Goal: Task Accomplishment & Management: Manage account settings

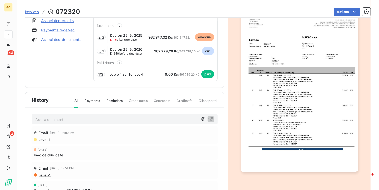
scroll to position [79, 0]
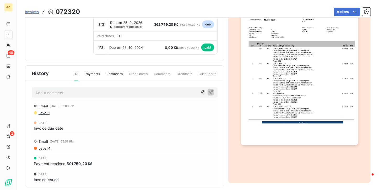
click at [278, 75] on img "button" at bounding box center [299, 62] width 117 height 166
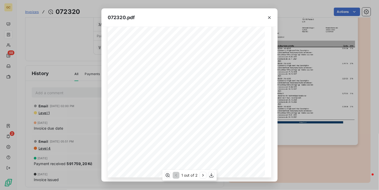
scroll to position [79, 0]
click at [201, 177] on icon "button" at bounding box center [202, 175] width 5 height 5
click at [268, 15] on icon "button" at bounding box center [269, 17] width 5 height 5
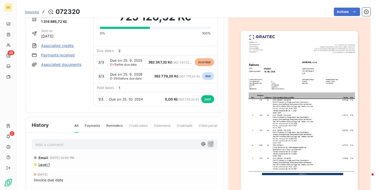
scroll to position [27, 0]
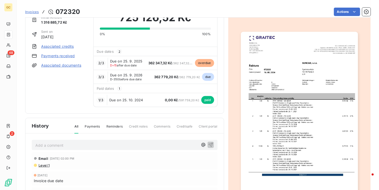
click at [262, 66] on img "button" at bounding box center [299, 115] width 117 height 166
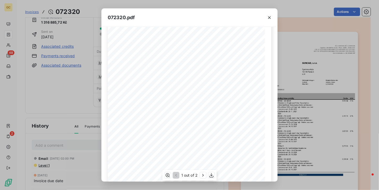
scroll to position [79, 0]
click at [203, 174] on icon "button" at bounding box center [202, 175] width 5 height 5
click at [270, 15] on icon "button" at bounding box center [269, 17] width 5 height 5
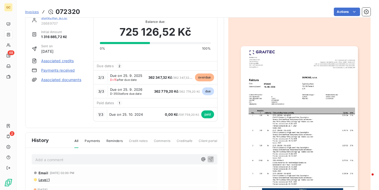
scroll to position [0, 0]
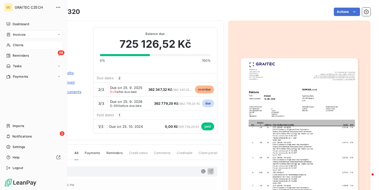
click at [11, 44] on div "Clients" at bounding box center [33, 45] width 59 height 8
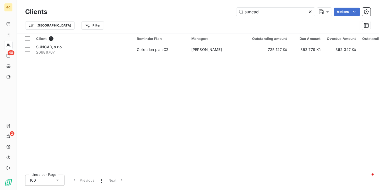
click at [308, 11] on icon at bounding box center [310, 11] width 5 height 5
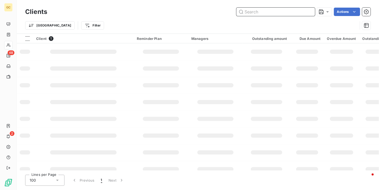
click at [259, 13] on input "text" at bounding box center [276, 12] width 79 height 8
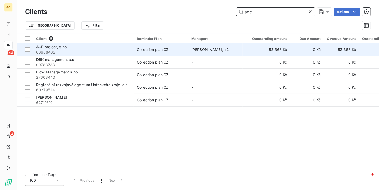
type input "age"
click at [133, 52] on td "AGE project, s.r.o. 63668432" at bounding box center [83, 49] width 101 height 13
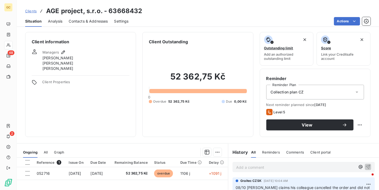
click at [27, 12] on span "Clients" at bounding box center [31, 11] width 12 height 4
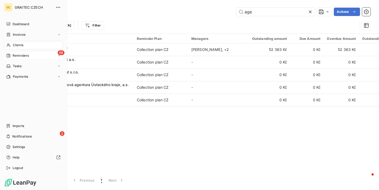
click at [10, 55] on icon at bounding box center [9, 56] width 4 height 4
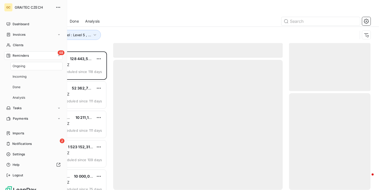
scroll to position [134, 78]
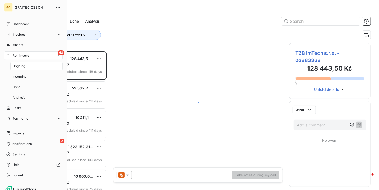
click at [16, 67] on span "Ongoing" at bounding box center [19, 66] width 13 height 5
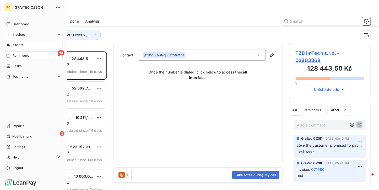
click at [16, 42] on div "Clients" at bounding box center [33, 45] width 59 height 8
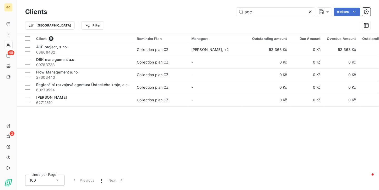
click at [310, 12] on icon at bounding box center [310, 11] width 5 height 5
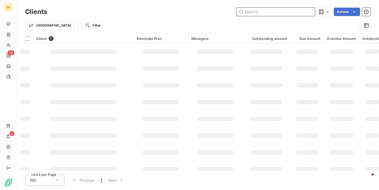
click at [281, 8] on input "text" at bounding box center [276, 12] width 79 height 8
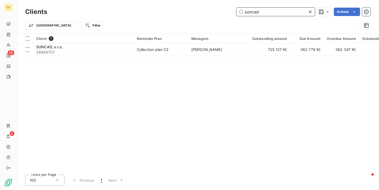
type input "suncad"
click at [133, 55] on td "SUNCAD, s.r.o. 26689707" at bounding box center [83, 49] width 101 height 13
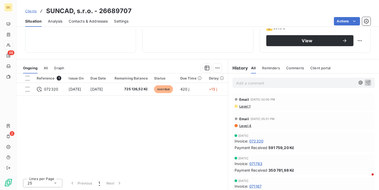
scroll to position [32, 0]
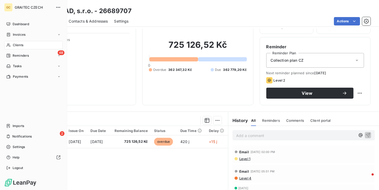
click at [16, 54] on span "Reminders" at bounding box center [21, 55] width 16 height 5
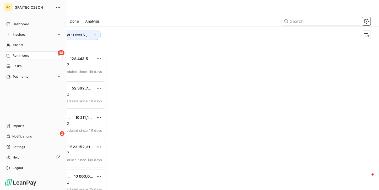
scroll to position [134, 78]
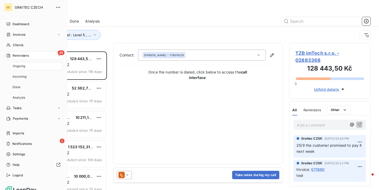
click at [17, 64] on span "Ongoing" at bounding box center [19, 66] width 13 height 5
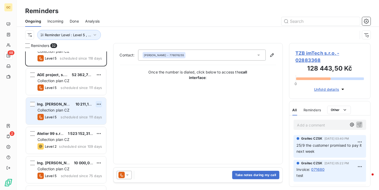
scroll to position [26, 0]
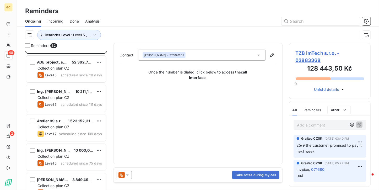
click at [123, 172] on icon at bounding box center [122, 175] width 6 height 6
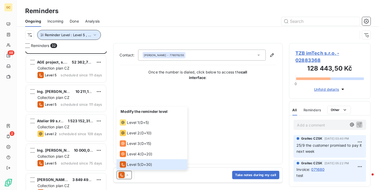
click at [85, 38] on button "Reminder Level : Level 5 , ..." at bounding box center [69, 35] width 64 height 10
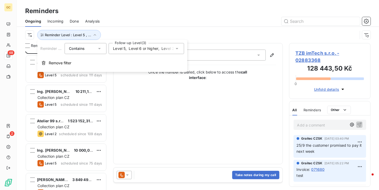
click at [144, 52] on div "Level 5 , Level 6 or higher , Level 2" at bounding box center [147, 48] width 76 height 11
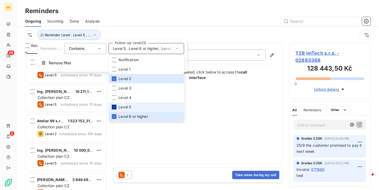
click at [115, 107] on icon at bounding box center [114, 106] width 3 height 3
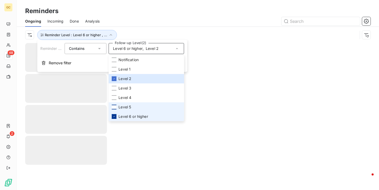
click at [115, 114] on div at bounding box center [114, 116] width 5 height 5
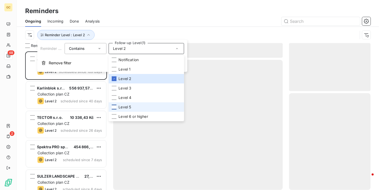
scroll to position [134, 78]
click at [163, 27] on div "Reminder Level : Level 2" at bounding box center [198, 35] width 346 height 16
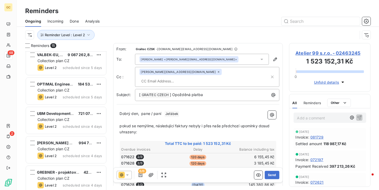
scroll to position [289, 0]
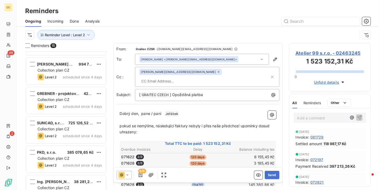
click at [57, 133] on div "Level 2 scheduled since 4 days" at bounding box center [70, 136] width 65 height 6
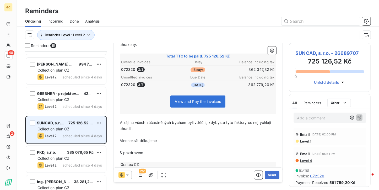
scroll to position [88, 0]
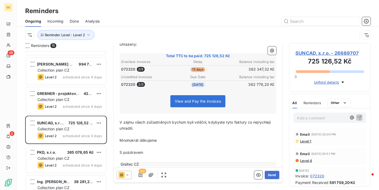
click at [129, 177] on icon at bounding box center [127, 174] width 5 height 5
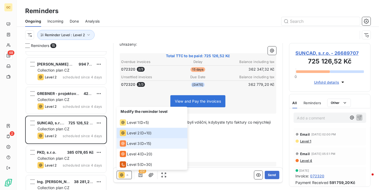
click at [132, 143] on span "Level 3" at bounding box center [133, 143] width 13 height 5
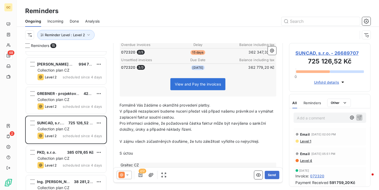
scroll to position [52, 0]
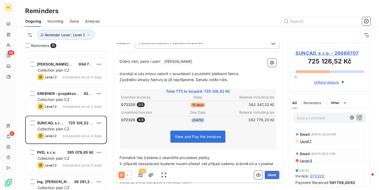
click at [128, 176] on icon at bounding box center [127, 174] width 5 height 5
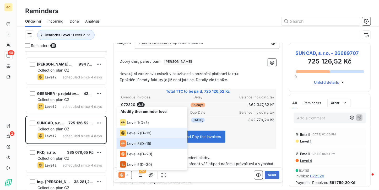
click at [127, 133] on span "Level 2" at bounding box center [133, 132] width 13 height 5
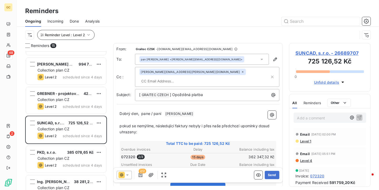
scroll to position [236, 0]
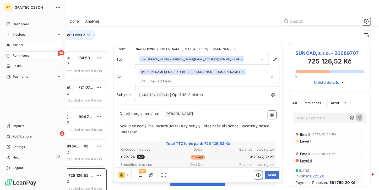
click at [9, 45] on icon at bounding box center [8, 45] width 4 height 4
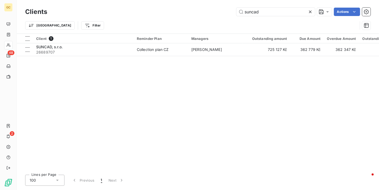
click at [310, 12] on icon at bounding box center [310, 11] width 3 height 3
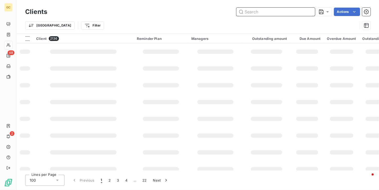
click at [250, 9] on input "text" at bounding box center [276, 12] width 79 height 8
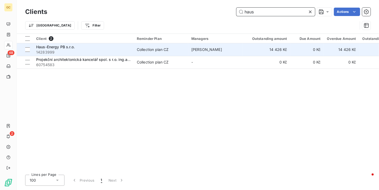
type input "haus"
click at [160, 54] on td "Collection plan CZ" at bounding box center [161, 49] width 55 height 13
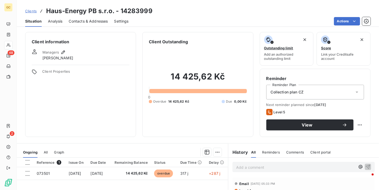
click at [94, 24] on div "Contacts & Addresses" at bounding box center [88, 21] width 39 height 11
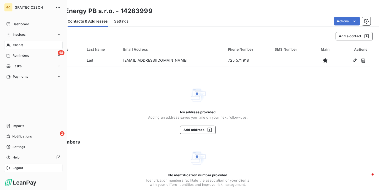
click at [16, 166] on span "Logout" at bounding box center [18, 168] width 10 height 5
